Goal: Information Seeking & Learning: Learn about a topic

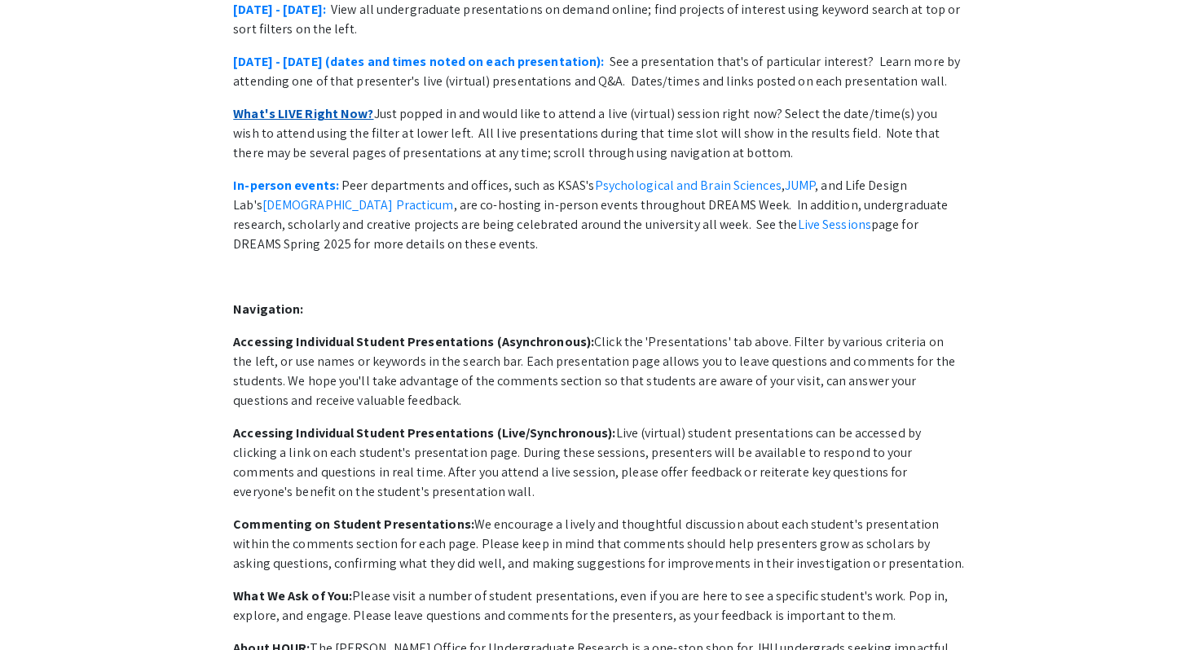
click at [305, 122] on link "What's LIVE Right Now?" at bounding box center [303, 113] width 140 height 17
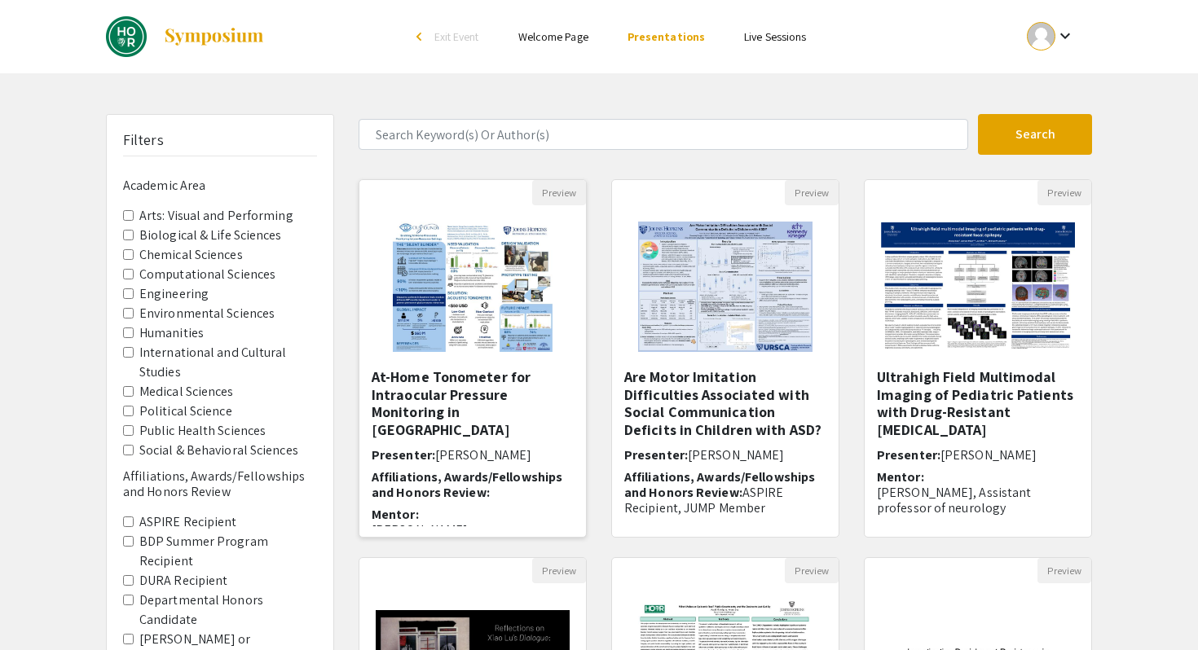
click at [523, 313] on img at bounding box center [472, 286] width 192 height 163
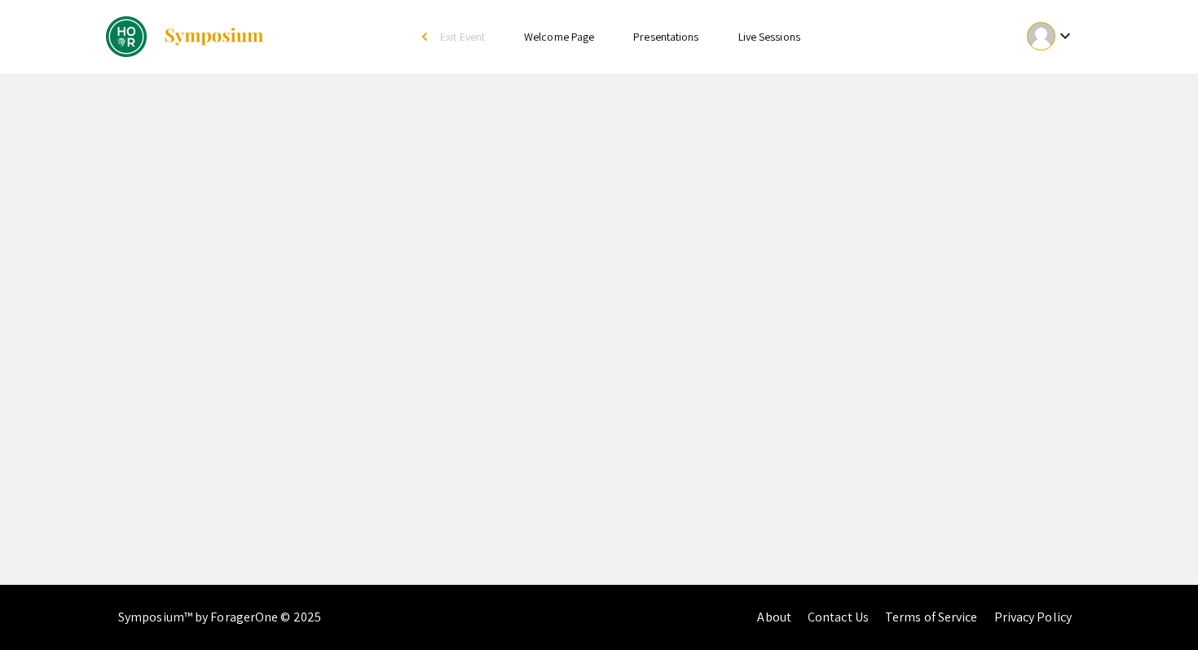
select select "custom"
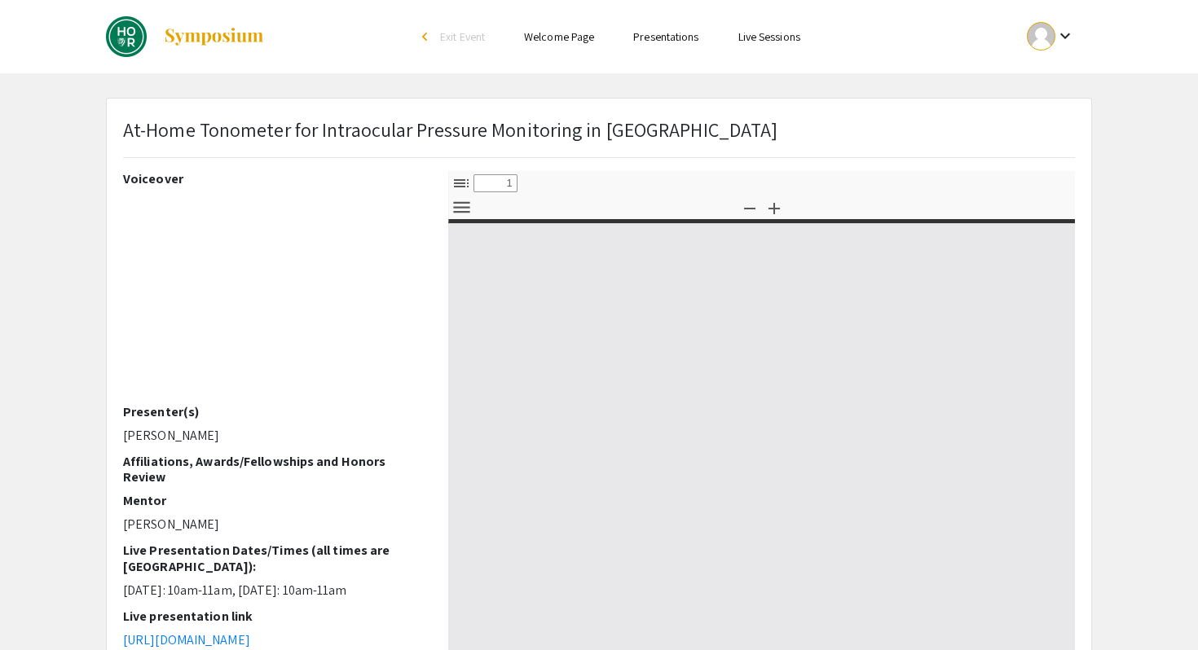
type input "0"
select select "custom"
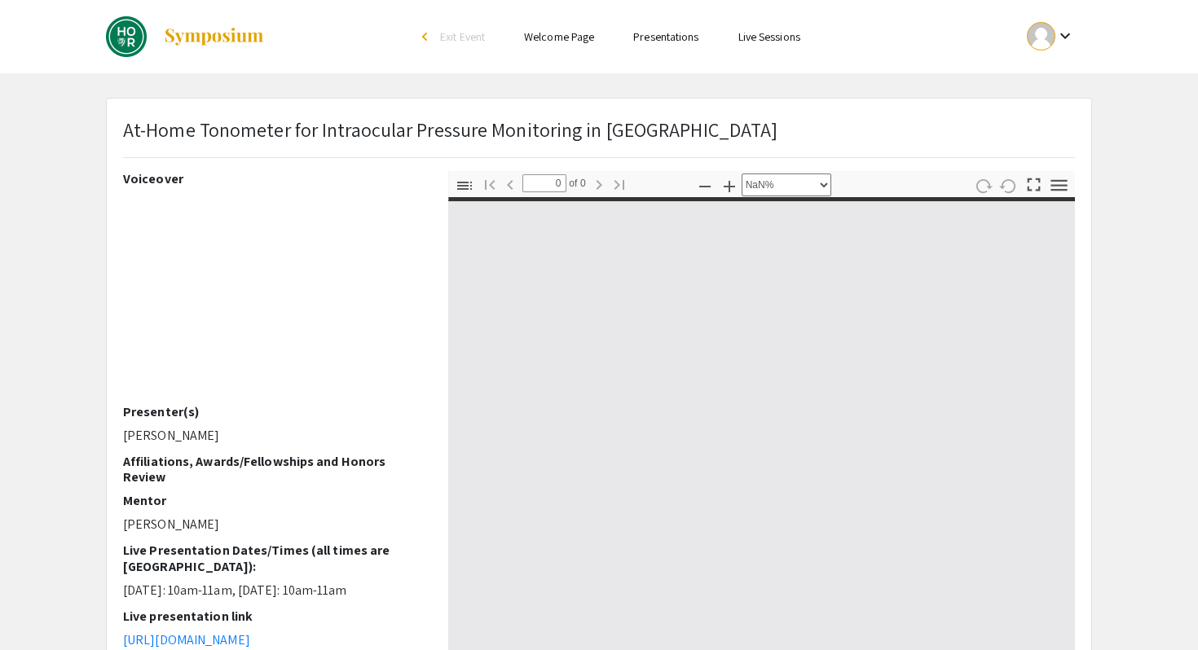
type input "1"
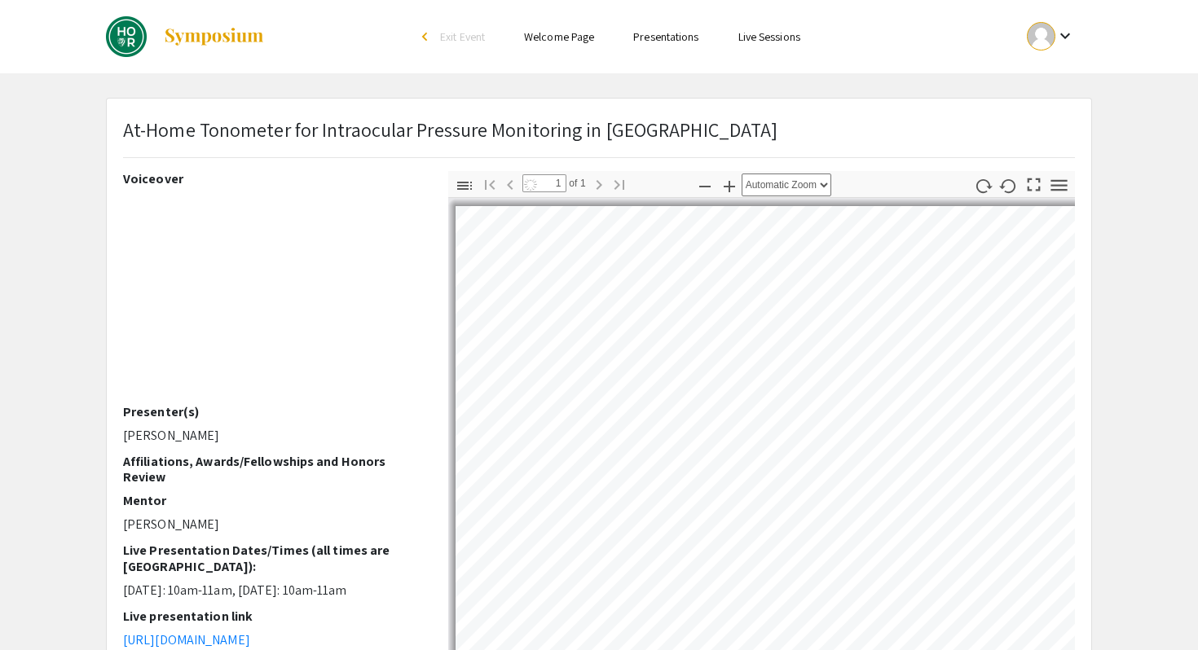
select select "auto"
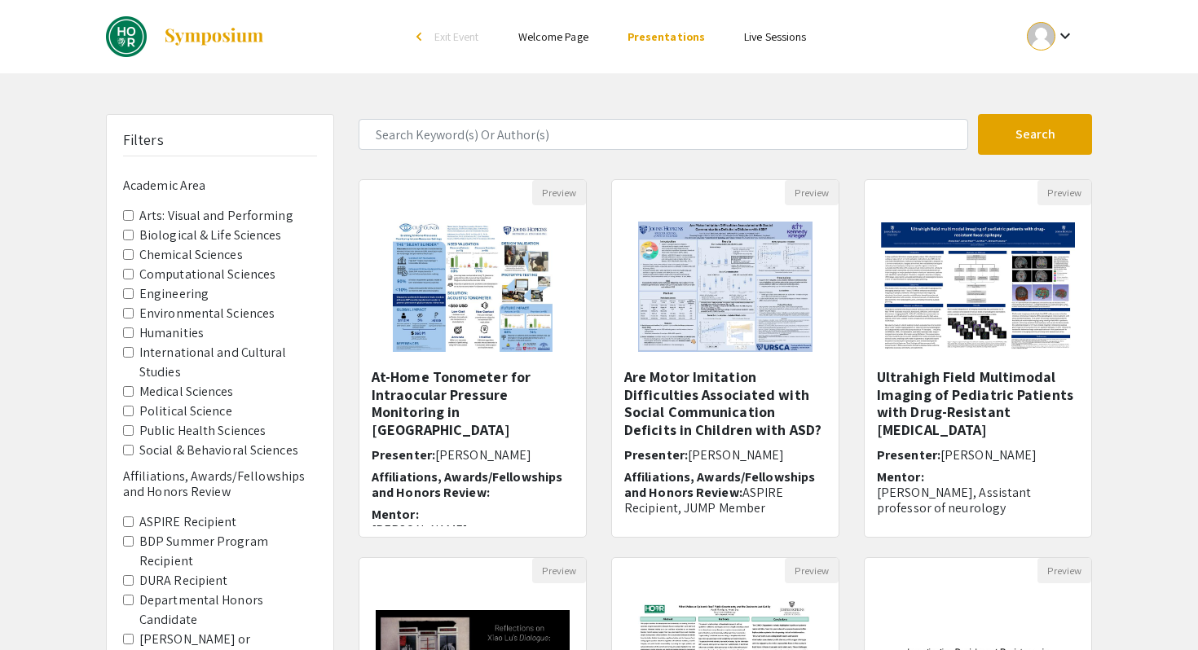
click at [131, 455] on Sciences "Social & Behavioral Sciences" at bounding box center [128, 450] width 11 height 11
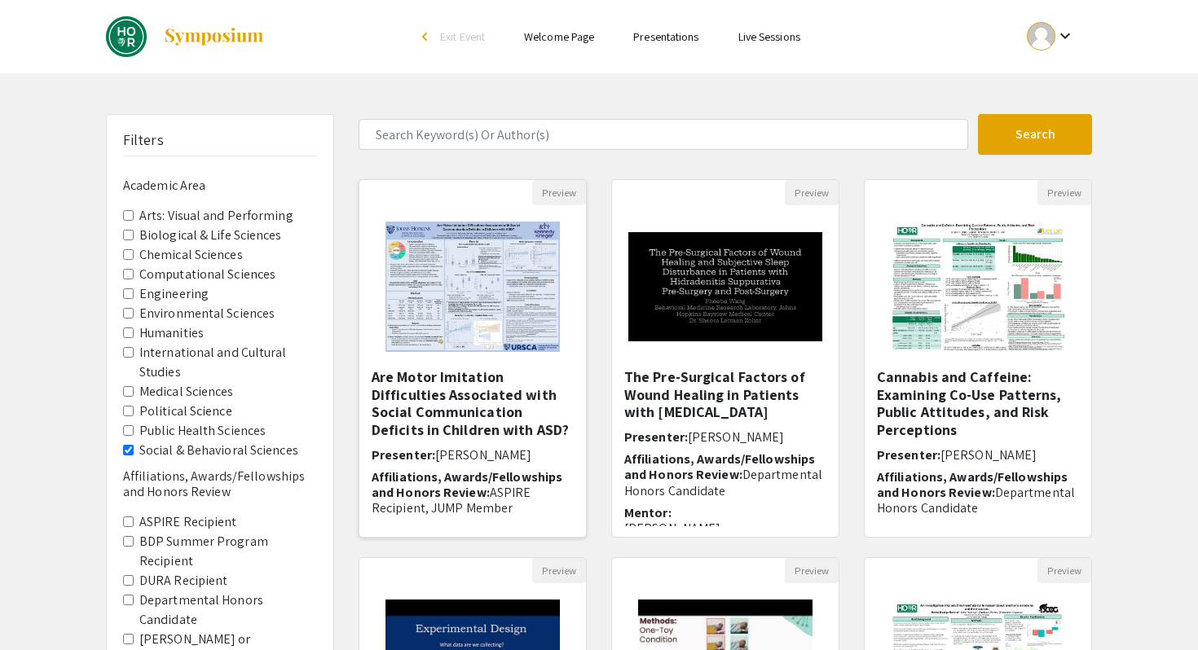
scroll to position [445, 0]
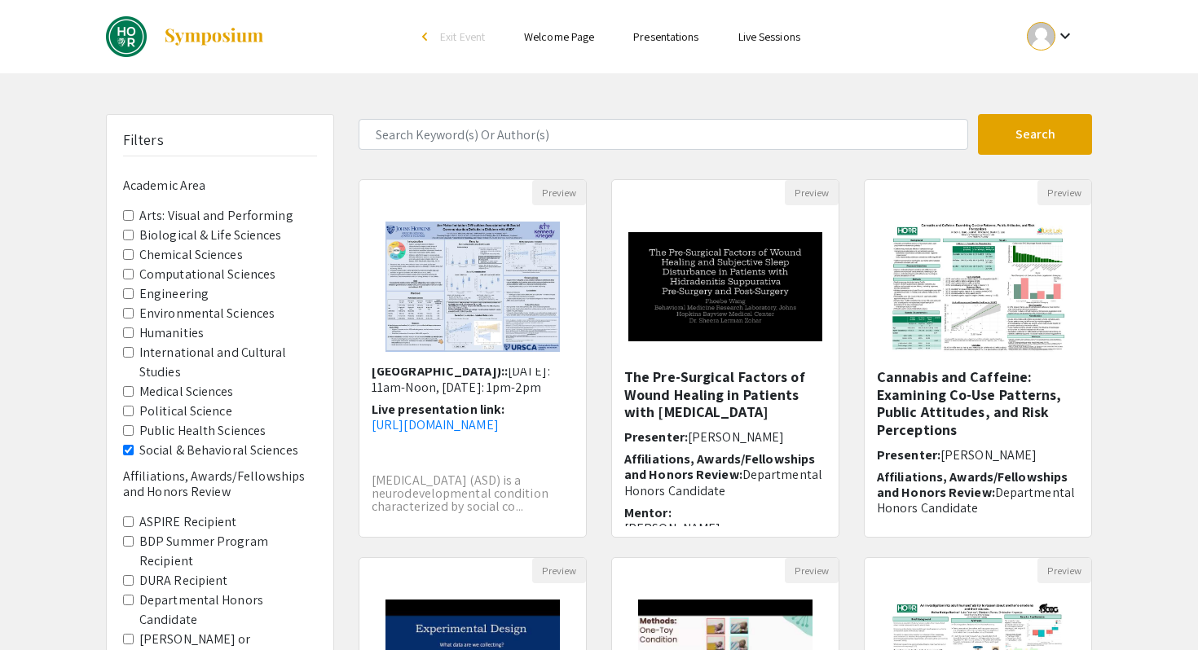
click at [134, 358] on Studies "International and Cultural Studies" at bounding box center [128, 352] width 11 height 11
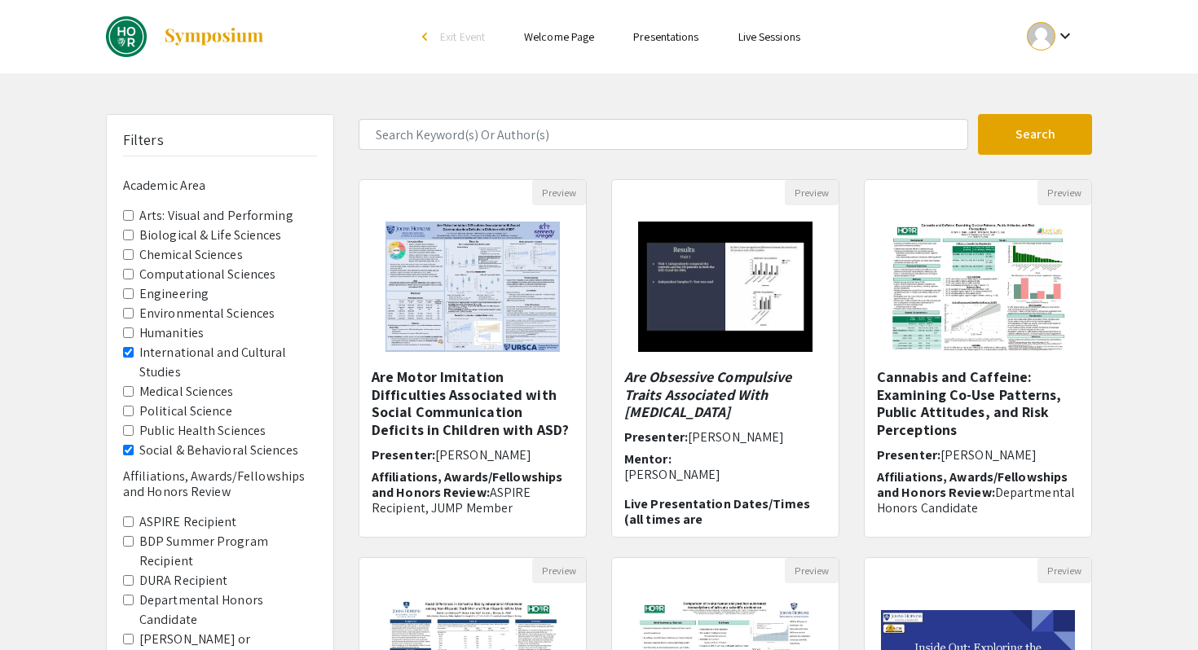
click at [130, 455] on Sciences "Social & Behavioral Sciences" at bounding box center [128, 450] width 11 height 11
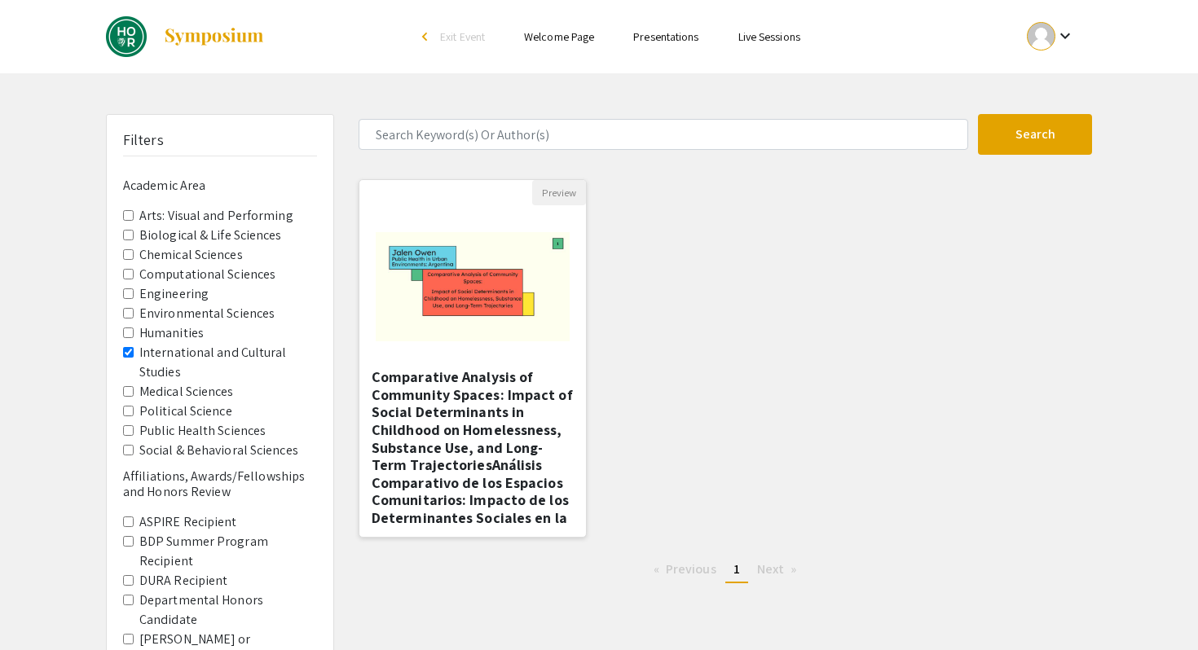
click at [459, 399] on h5 "Comparative Analysis of Community Spaces: Impact of Social Determinants in Chil…" at bounding box center [472, 482] width 202 height 229
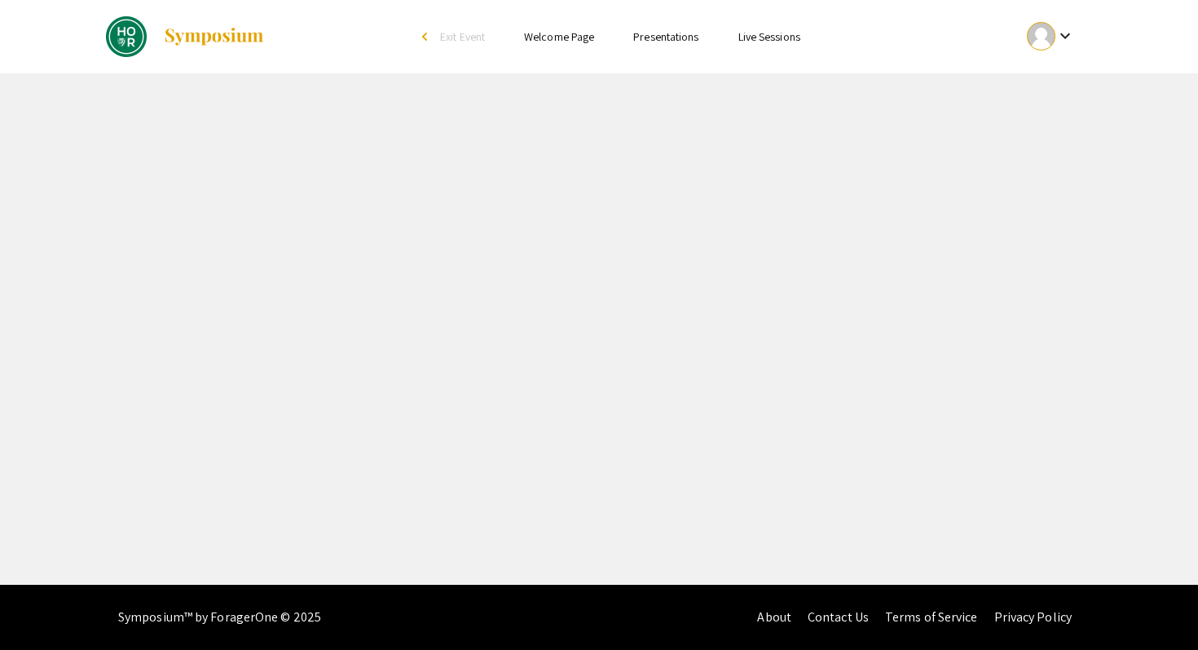
select select "custom"
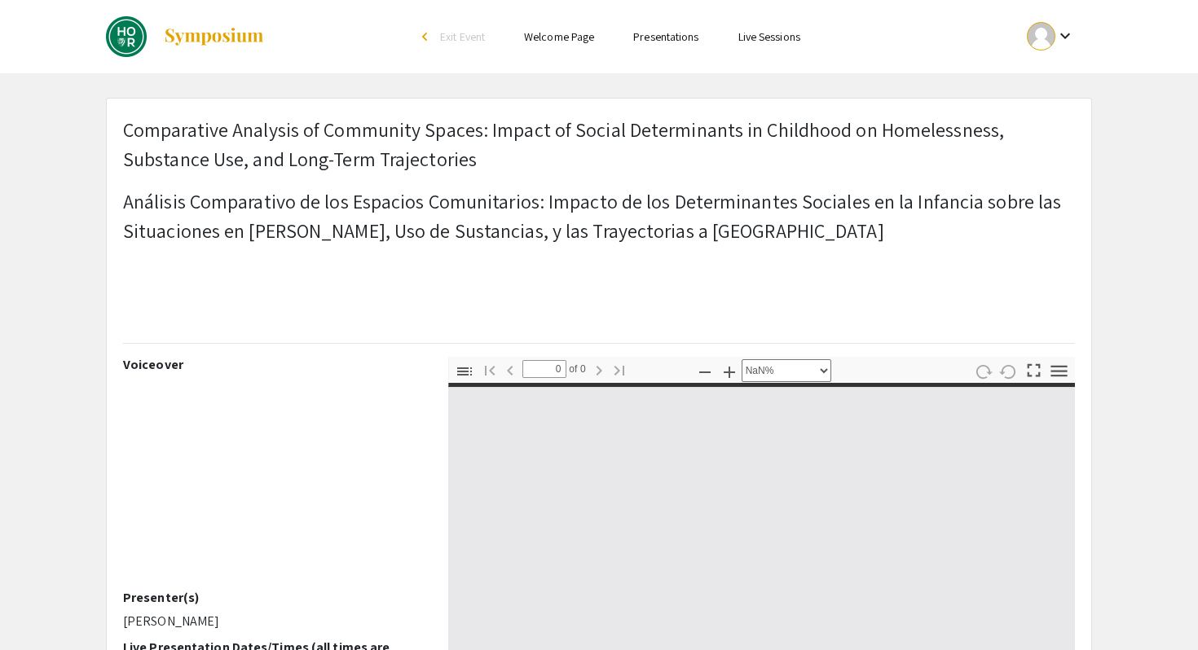
type input "1"
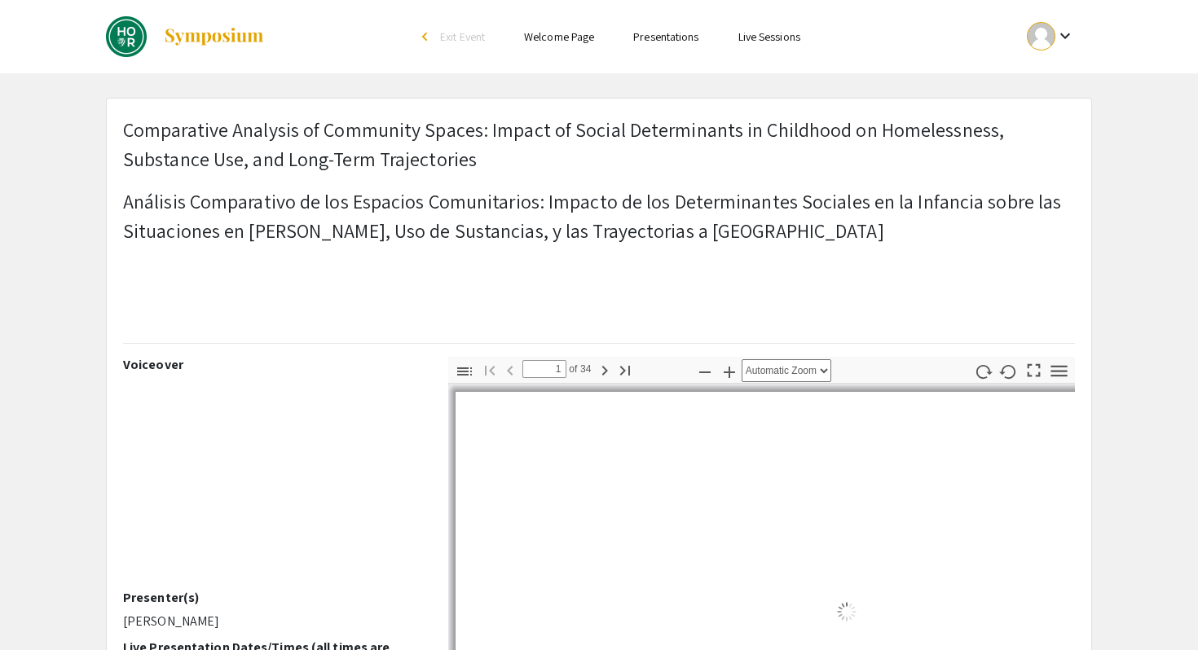
select select "auto"
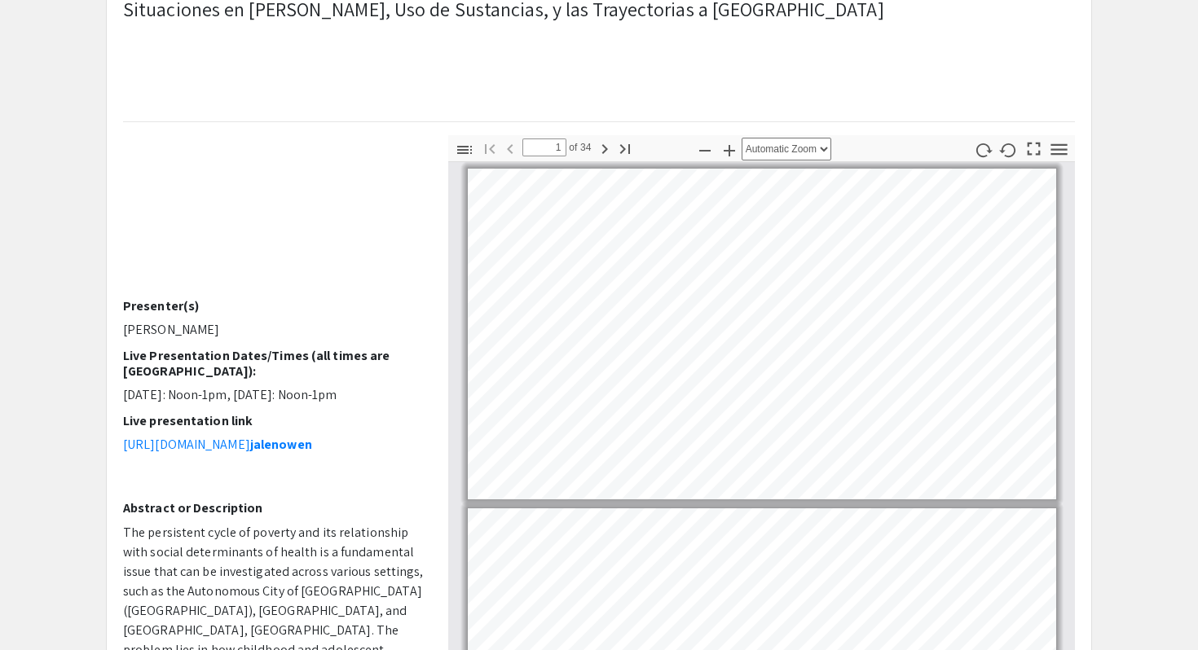
scroll to position [167, 0]
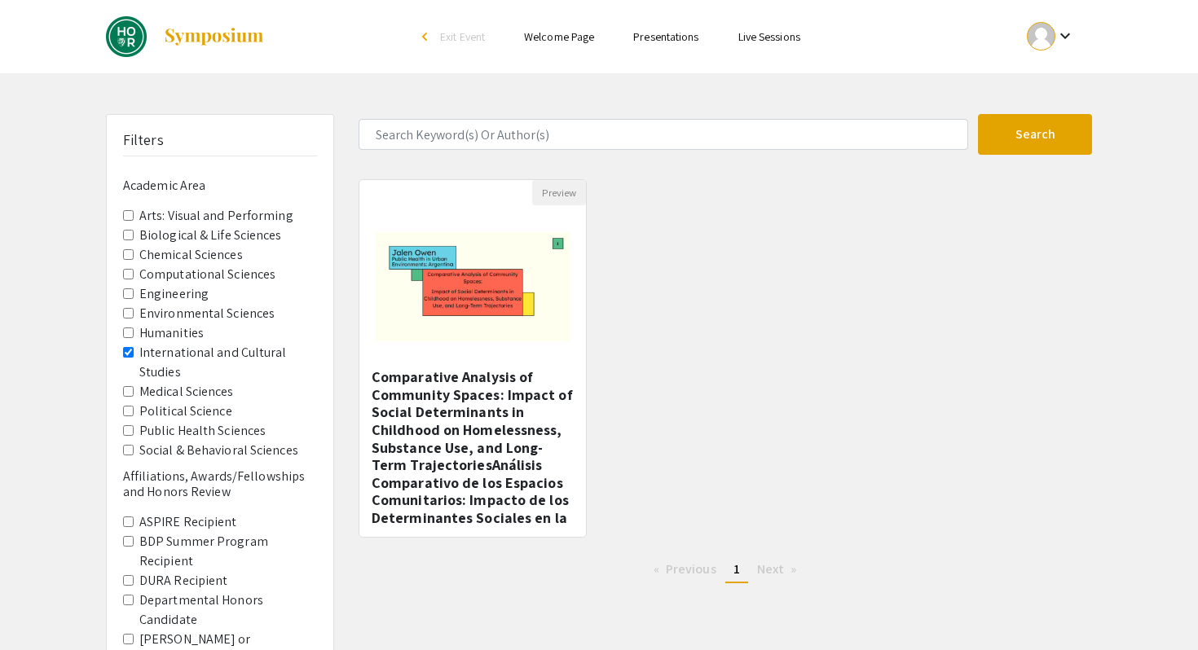
click at [130, 358] on Studies "International and Cultural Studies" at bounding box center [128, 352] width 11 height 11
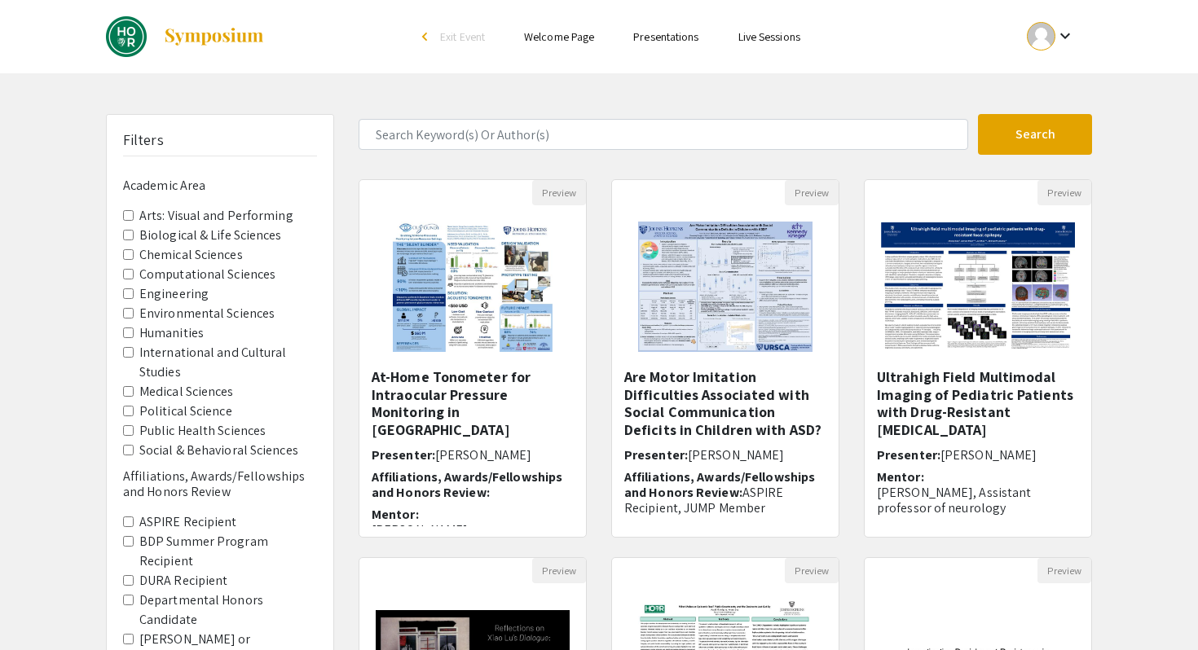
click at [128, 416] on Science "Political Science" at bounding box center [128, 411] width 11 height 11
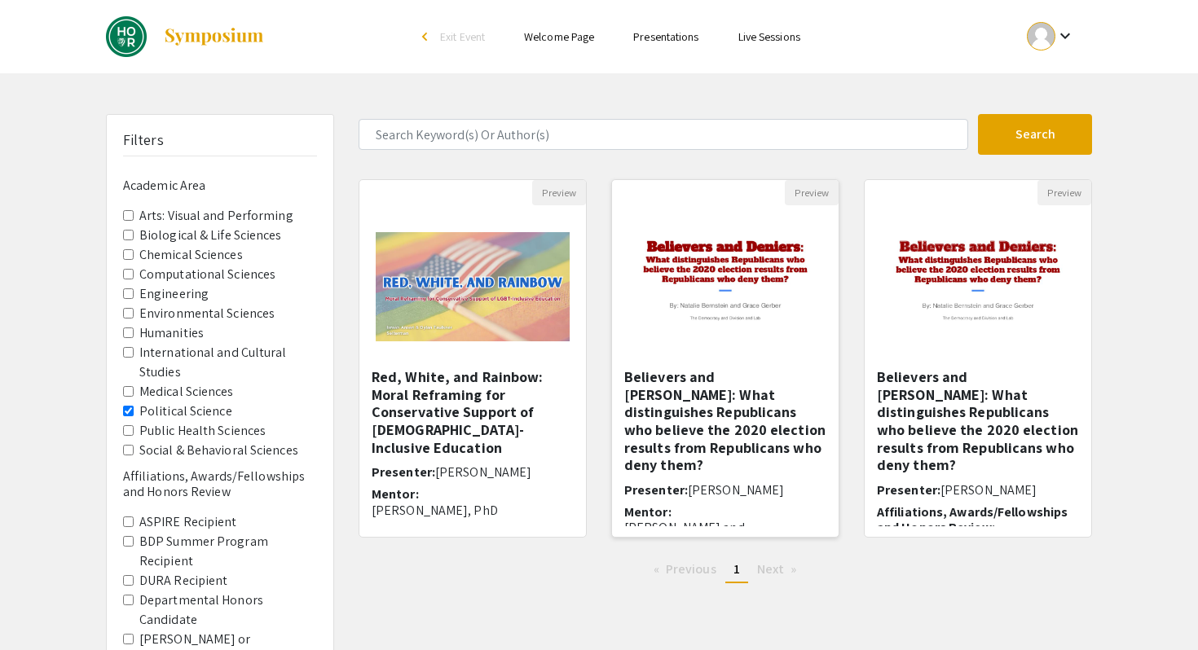
click at [734, 430] on h5 "Believers and Deniers: What distinguishes Republicans who believe the 2020 elec…" at bounding box center [725, 421] width 202 height 106
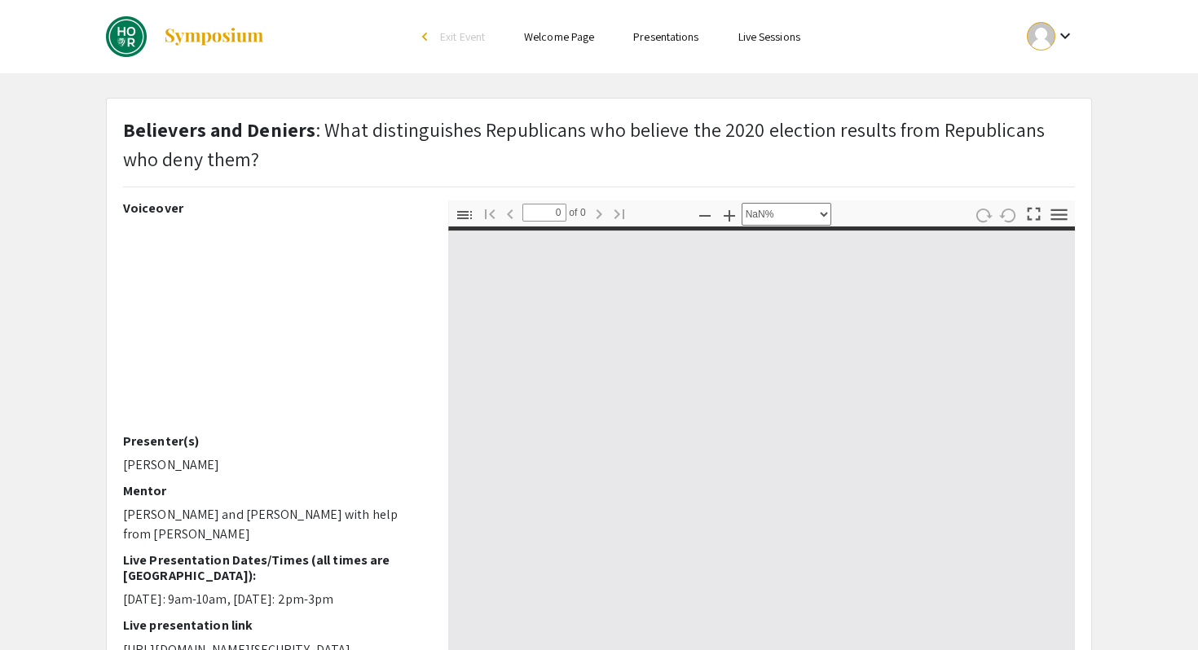
select select "auto"
type input "1"
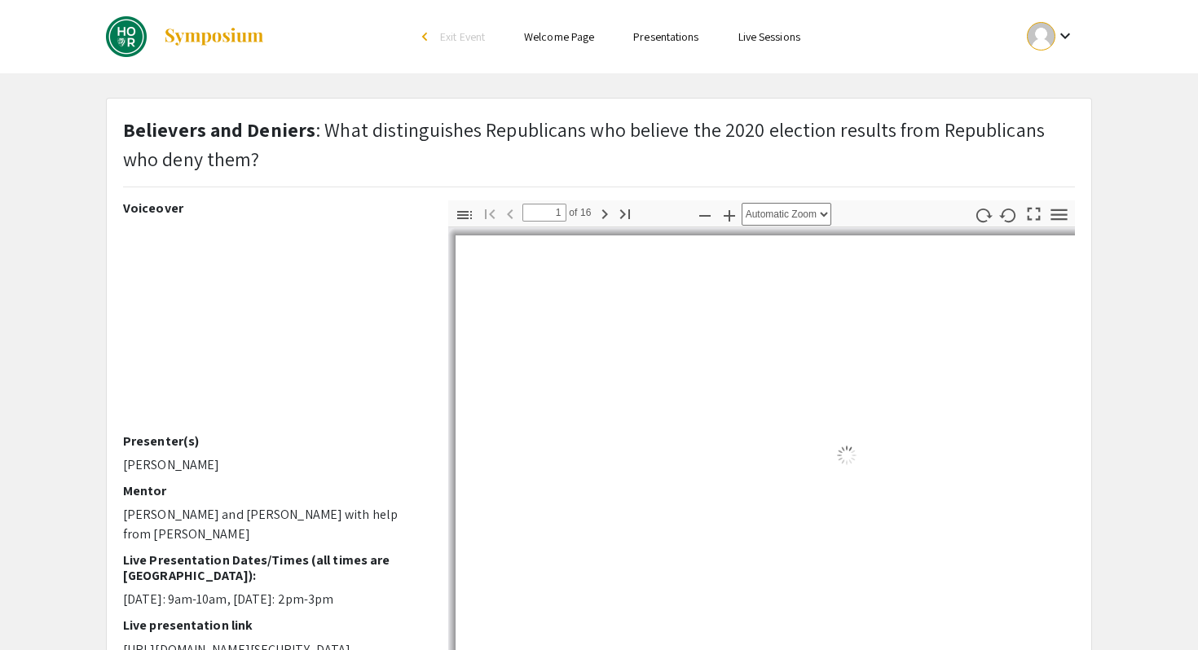
select select "auto"
